Goal: Transaction & Acquisition: Purchase product/service

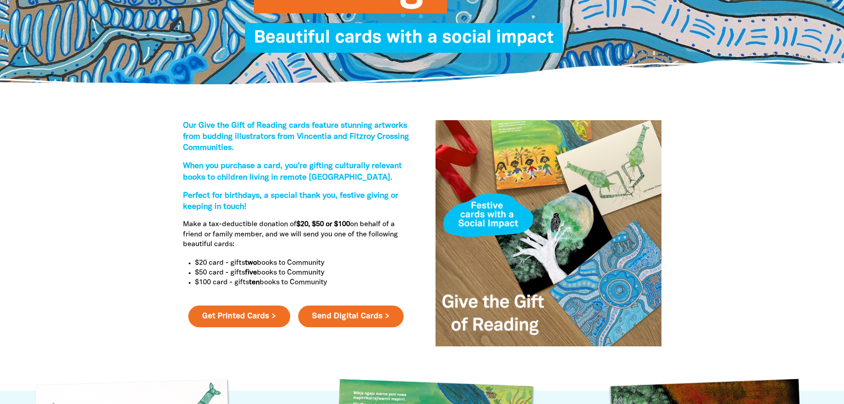
scroll to position [266, 0]
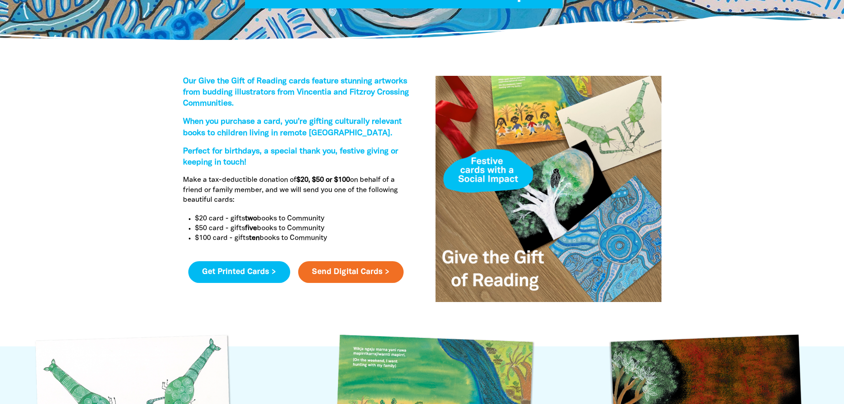
click at [252, 267] on link "Get Printed Cards >" at bounding box center [239, 272] width 102 height 22
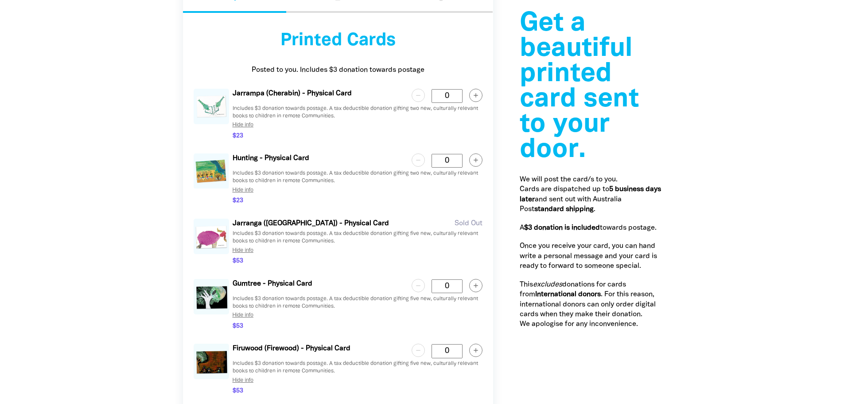
scroll to position [1139, 0]
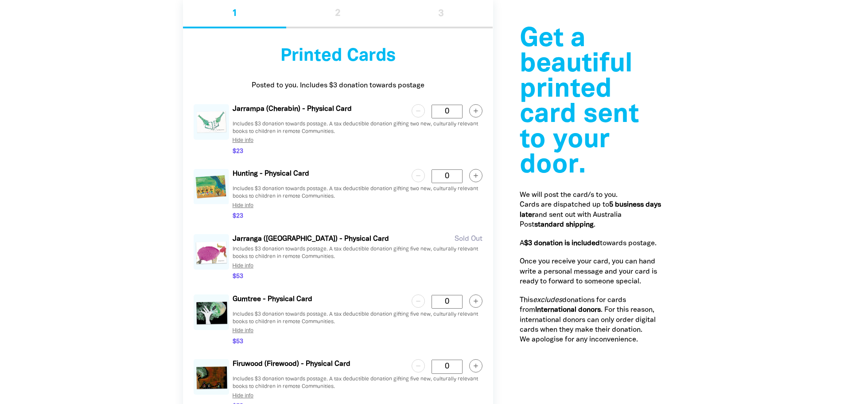
click at [476, 113] on icon "button" at bounding box center [476, 111] width 4 height 4
click at [476, 113] on icon "button" at bounding box center [475, 110] width 13 height 13
type Card "2"
click at [476, 175] on icon "button" at bounding box center [476, 176] width 4 height 4
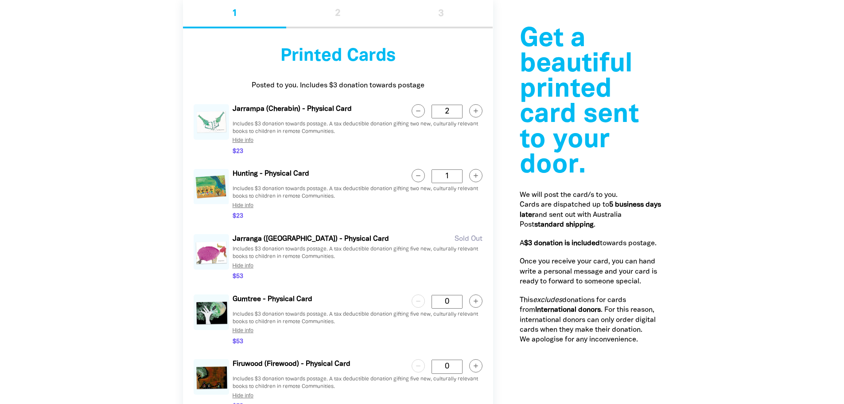
type Card "2"
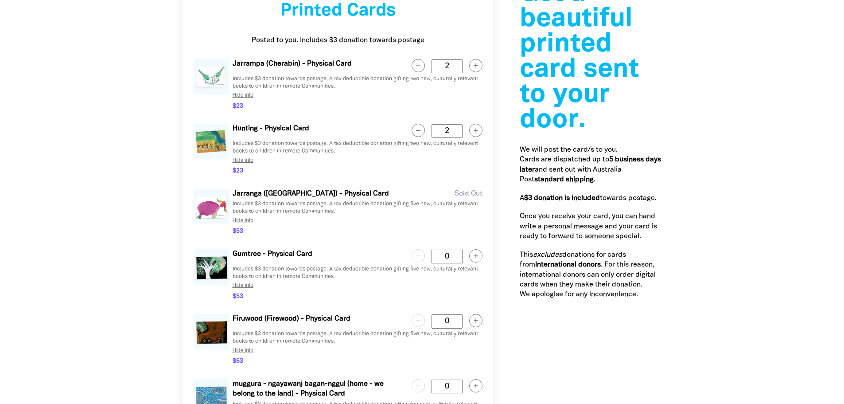
scroll to position [1184, 0]
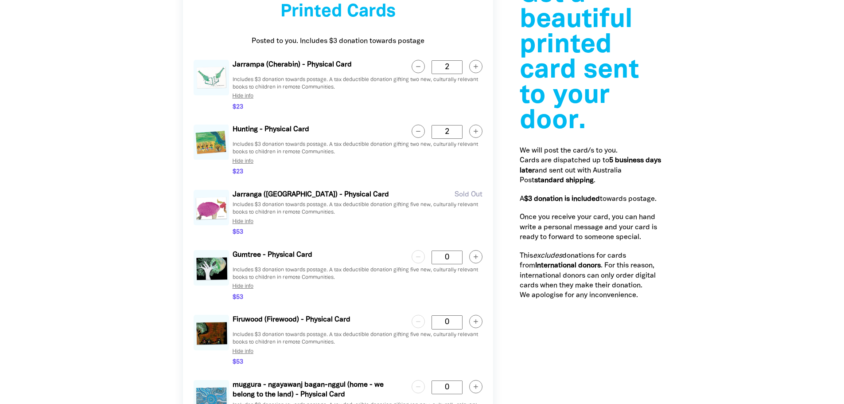
click at [476, 66] on icon "button" at bounding box center [476, 66] width 4 height 4
type Card "3"
click at [478, 130] on circle "button" at bounding box center [475, 131] width 13 height 13
type Card "3"
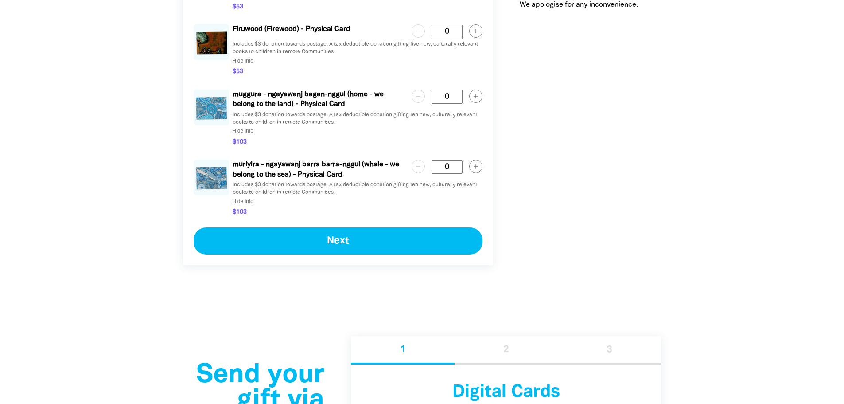
scroll to position [1627, 0]
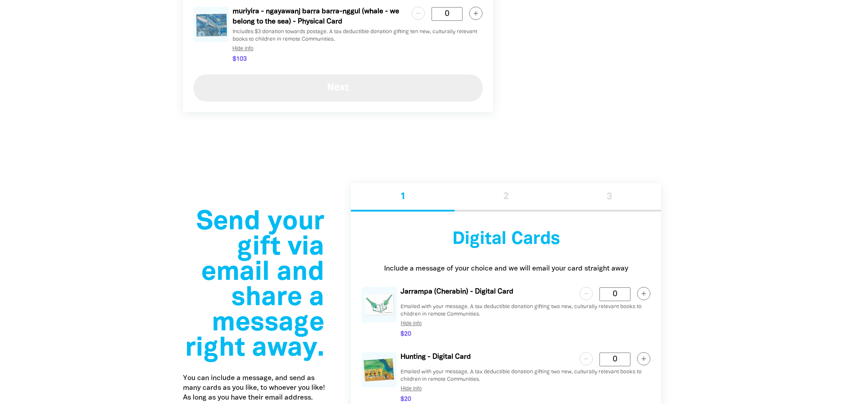
click at [369, 93] on button "Next" at bounding box center [338, 87] width 289 height 27
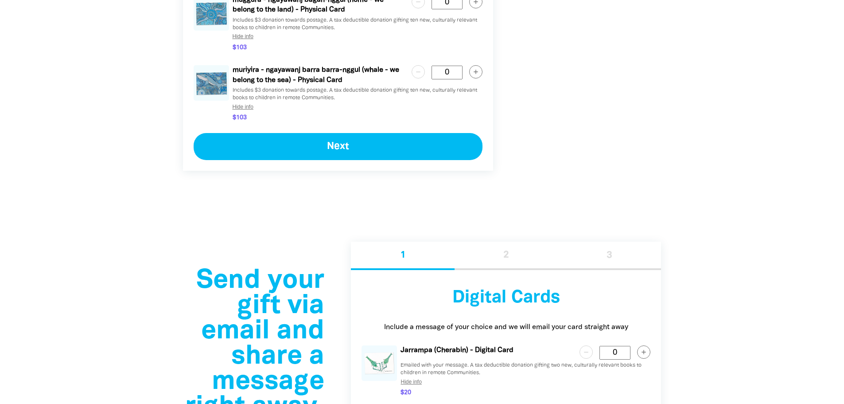
select select "FALSE"
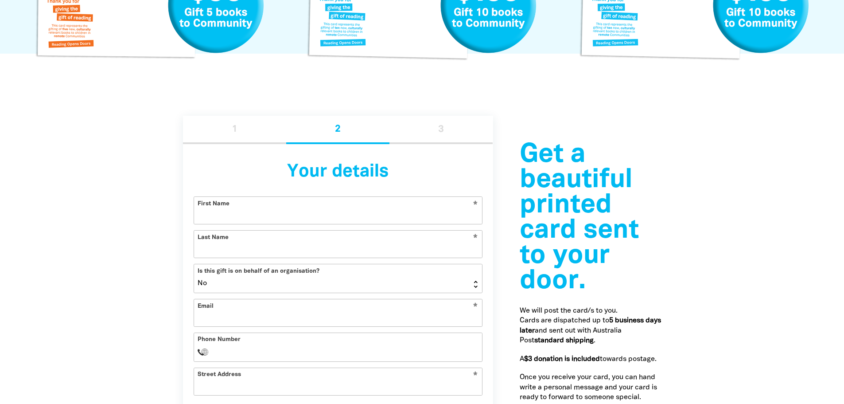
scroll to position [1164, 0]
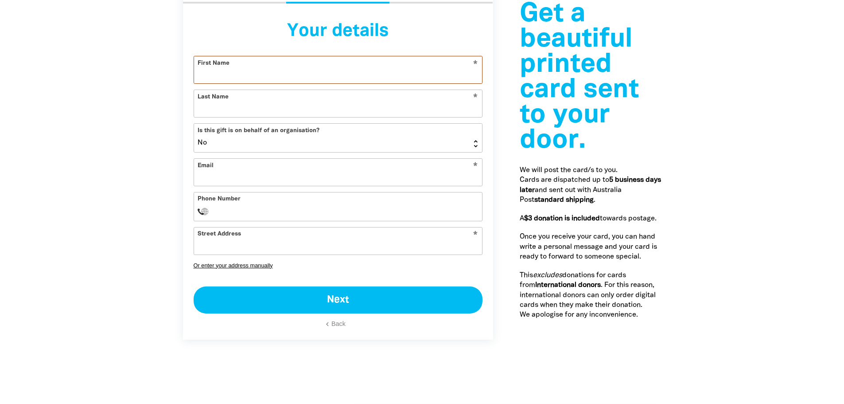
click at [211, 72] on input "First Name" at bounding box center [338, 69] width 288 height 27
type input "a"
type input "[PERSON_NAME]"
type input "Davidson"
click at [215, 177] on input "Email" at bounding box center [338, 172] width 288 height 27
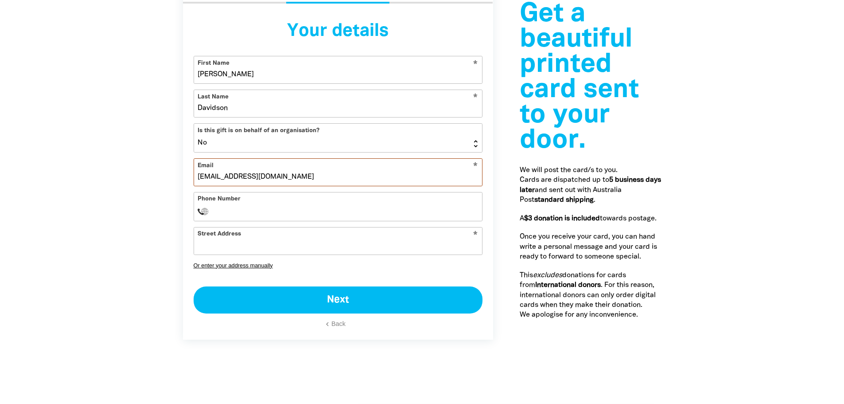
type input "[EMAIL_ADDRESS][DOMAIN_NAME]"
click at [247, 187] on form "* First Name [PERSON_NAME] * Last Name [PERSON_NAME] Is this gift is on behalf …" at bounding box center [338, 192] width 289 height 273
click at [244, 204] on div "Phone Number International [GEOGRAPHIC_DATA] [GEOGRAPHIC_DATA] [GEOGRAPHIC_DATA…" at bounding box center [338, 206] width 289 height 29
click at [211, 210] on select "International [GEOGRAPHIC_DATA] [GEOGRAPHIC_DATA] [GEOGRAPHIC_DATA] [GEOGRAPHIC…" at bounding box center [205, 211] width 15 height 11
select select "AU"
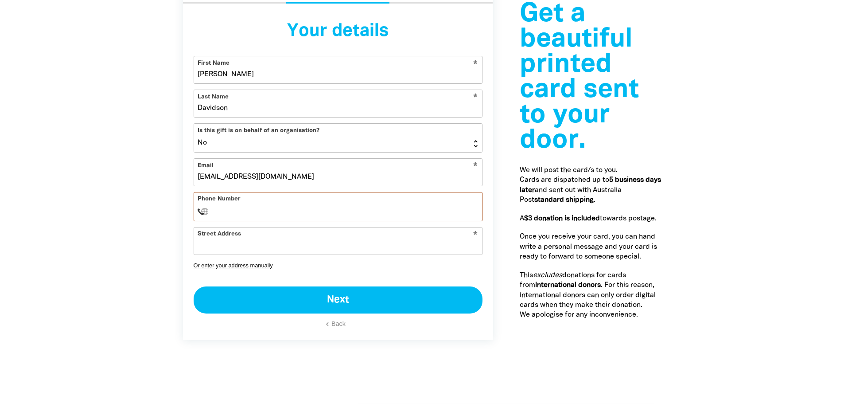
click at [198, 206] on select "International [GEOGRAPHIC_DATA] [GEOGRAPHIC_DATA] [GEOGRAPHIC_DATA] [GEOGRAPHIC…" at bounding box center [205, 211] width 15 height 11
type input "0400 939 421"
click at [300, 245] on input "Street Address" at bounding box center [338, 240] width 288 height 27
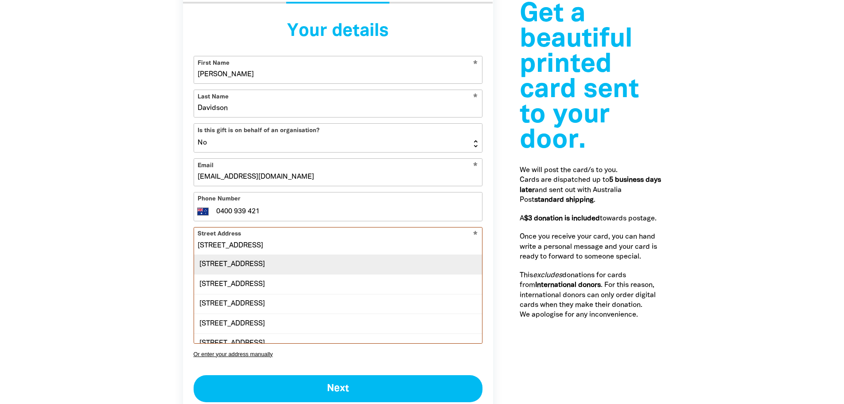
click at [306, 261] on div "[STREET_ADDRESS]" at bounding box center [338, 264] width 288 height 19
type input "[STREET_ADDRESS]"
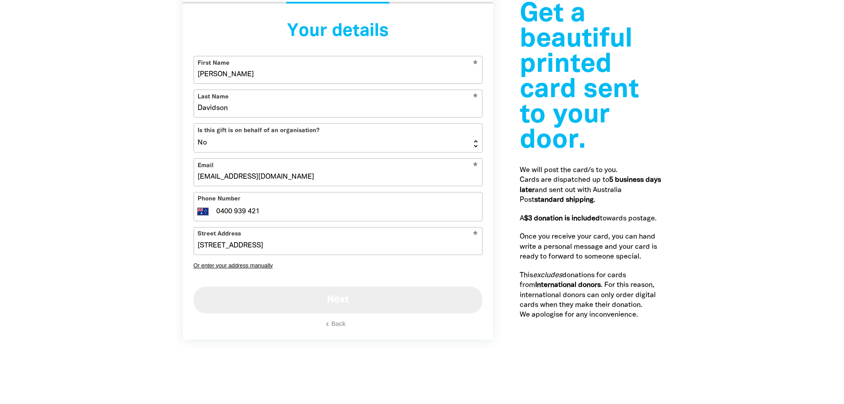
click at [326, 304] on button "Next" at bounding box center [338, 299] width 289 height 27
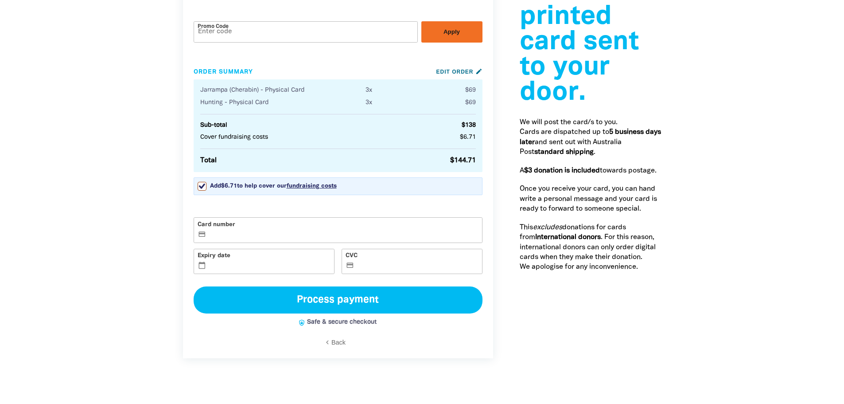
scroll to position [1217, 0]
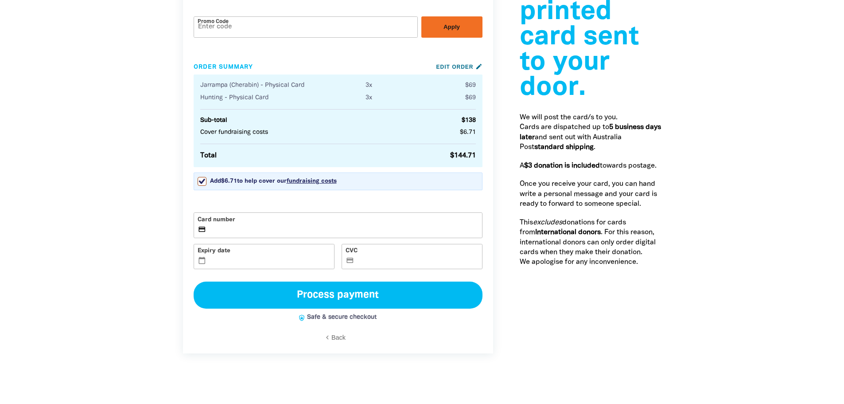
click at [260, 223] on label "Card number credit_card" at bounding box center [338, 225] width 289 height 26
click at [260, 226] on input "Card number credit_card" at bounding box center [343, 226] width 270 height 0
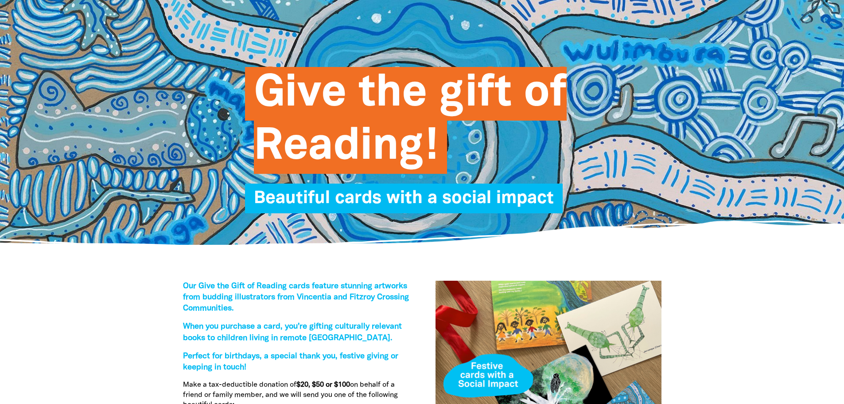
scroll to position [0, 0]
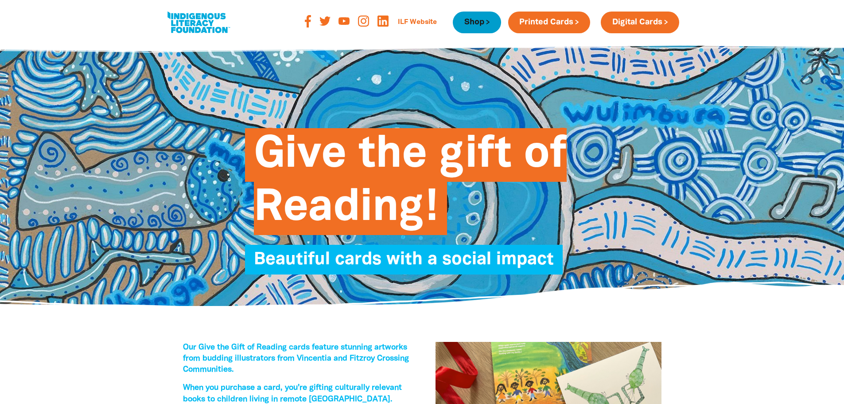
click at [477, 19] on link "Shop" at bounding box center [477, 23] width 48 height 22
